Goal: Check status: Check status

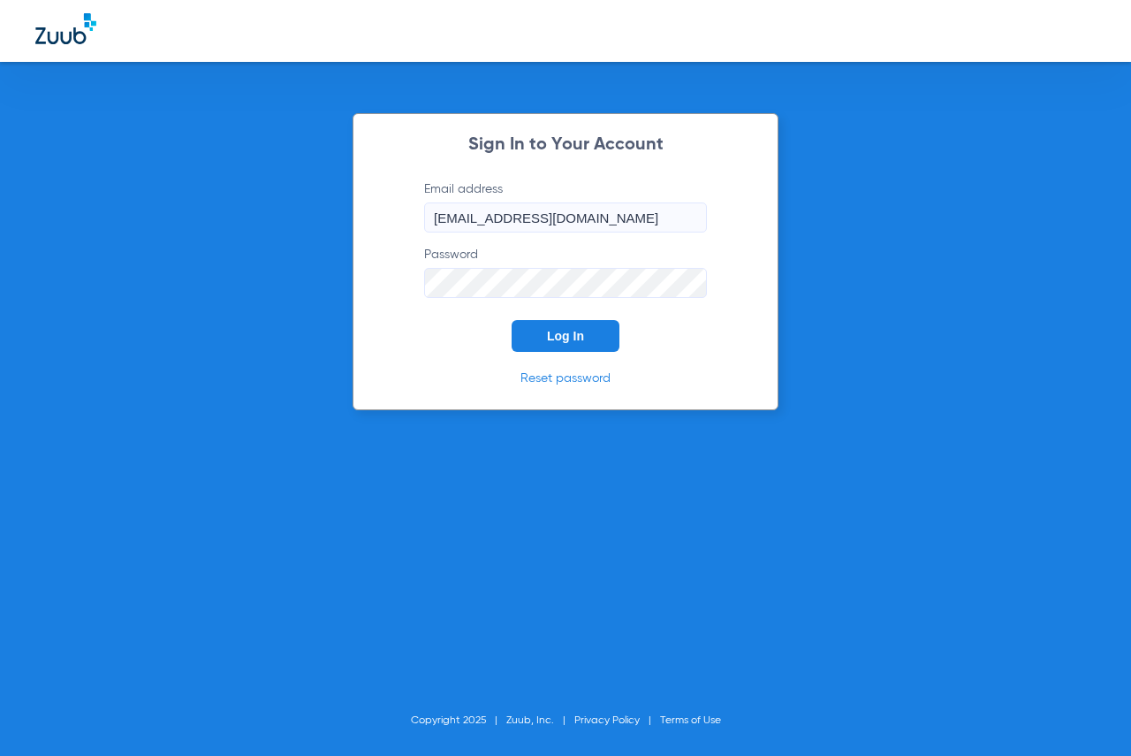
click at [562, 332] on span "Log In" at bounding box center [565, 336] width 37 height 14
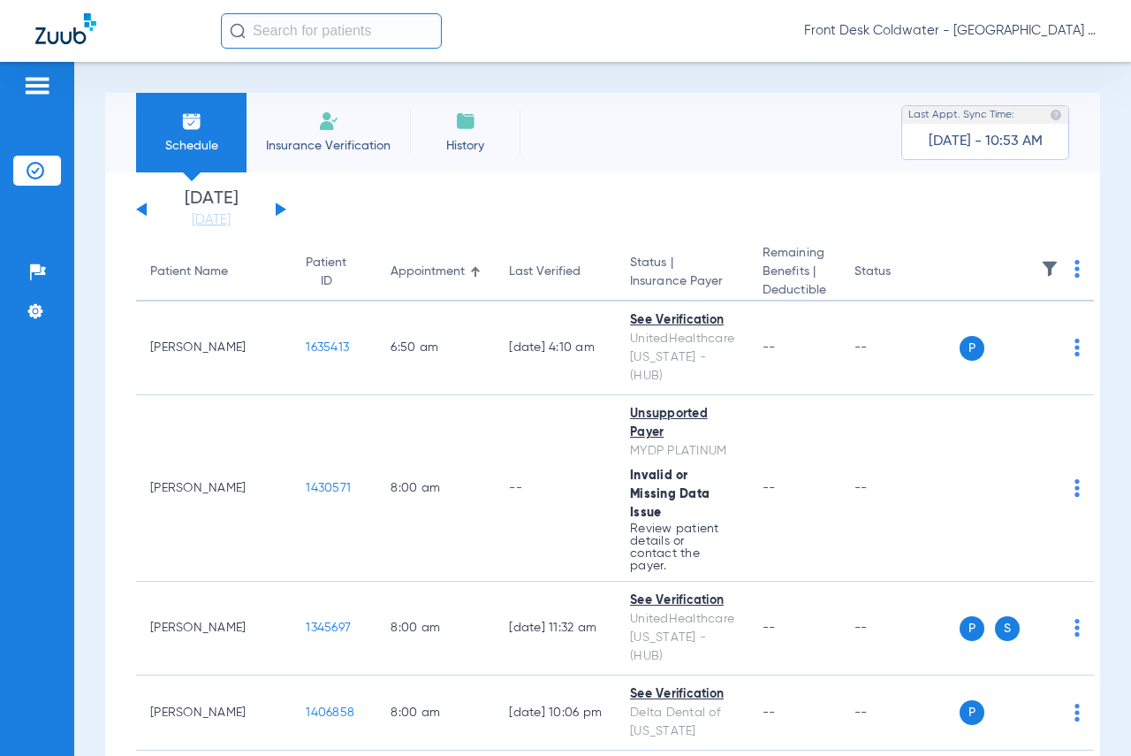
click at [278, 217] on div "[DATE] [DATE] [DATE] [DATE] [DATE] [DATE] [DATE] [DATE] [DATE] [DATE] [DATE] [D…" at bounding box center [211, 209] width 150 height 39
click at [279, 207] on button at bounding box center [281, 208] width 11 height 13
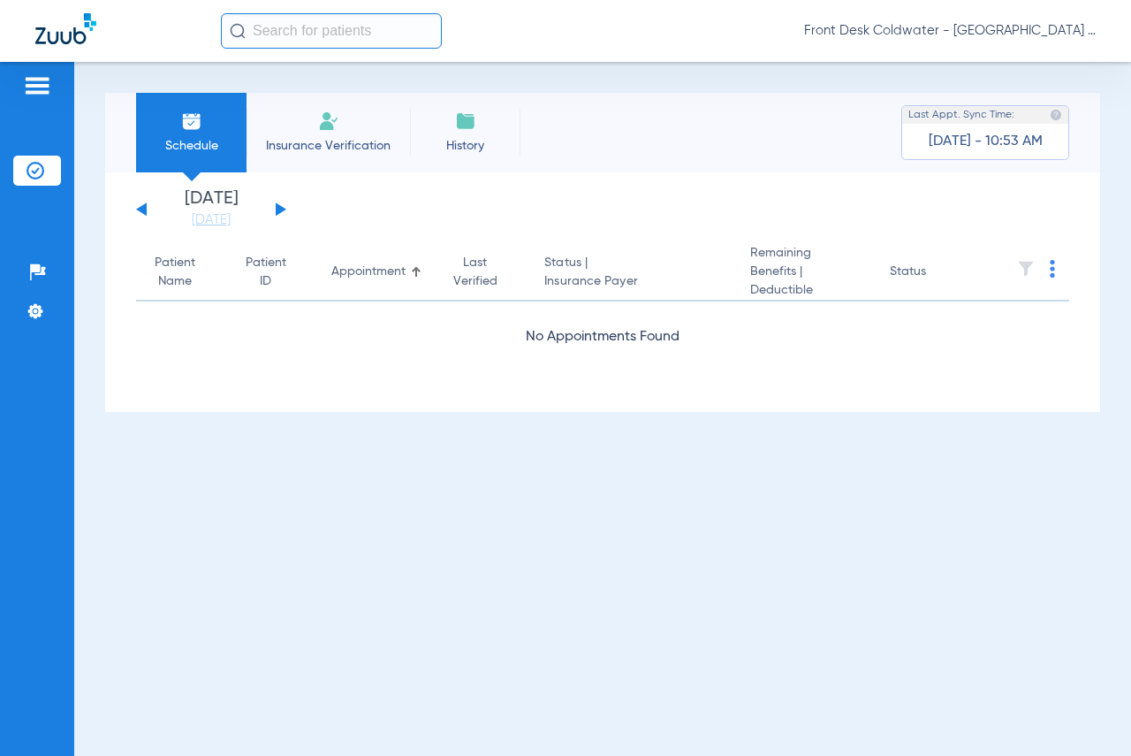
click at [279, 207] on button at bounding box center [281, 208] width 11 height 13
click at [278, 207] on button at bounding box center [281, 208] width 11 height 13
